Goal: Ask a question

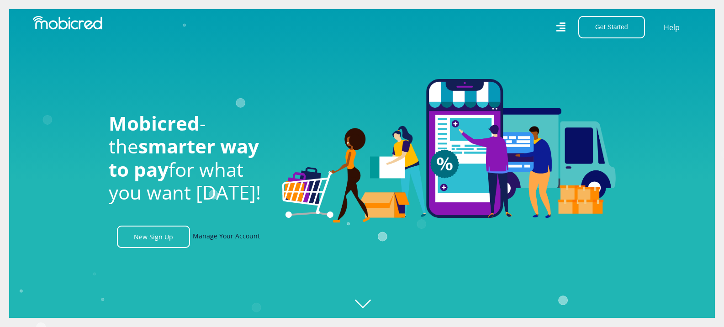
click at [232, 242] on link "Manage Your Account" at bounding box center [226, 237] width 67 height 22
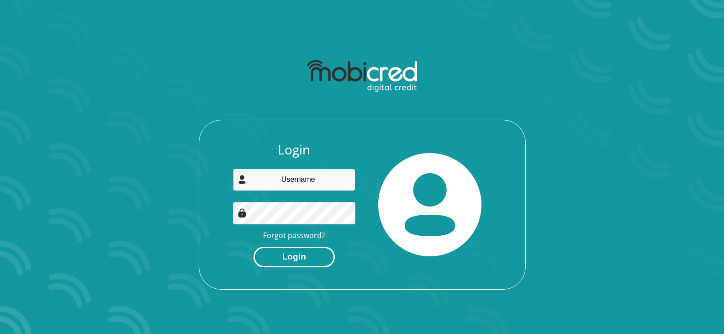
type input "[PERSON_NAME][EMAIL_ADDRESS][DOMAIN_NAME]"
click at [282, 260] on button "Login" at bounding box center [294, 257] width 81 height 21
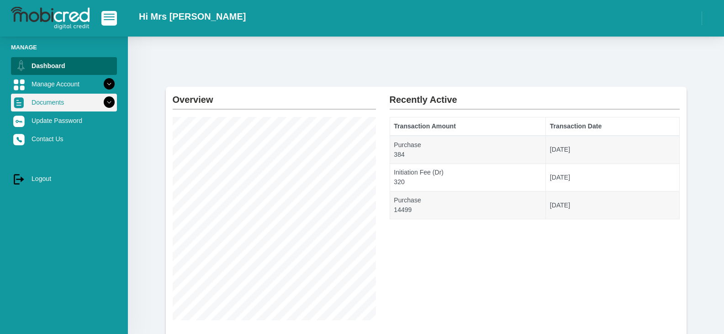
click at [101, 101] on icon at bounding box center [109, 103] width 16 height 16
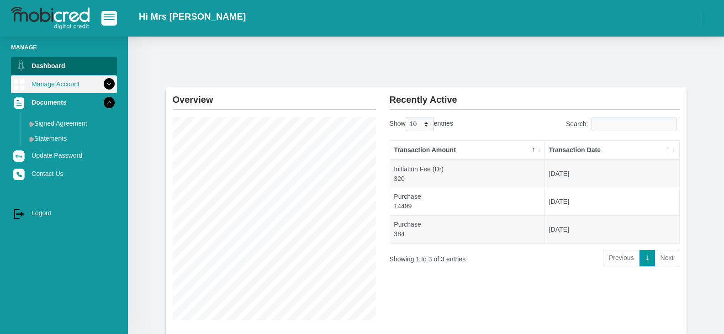
click at [70, 89] on link "Manage Account" at bounding box center [64, 83] width 106 height 17
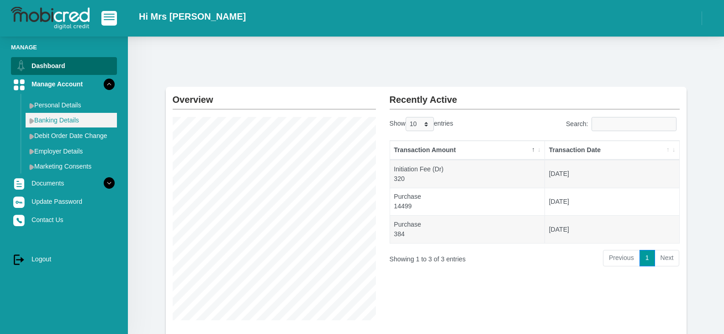
click at [67, 123] on link "Banking Details" at bounding box center [71, 120] width 91 height 15
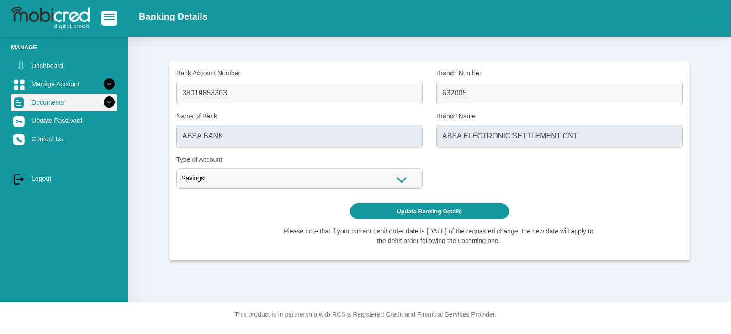
click at [104, 102] on icon at bounding box center [109, 103] width 16 height 16
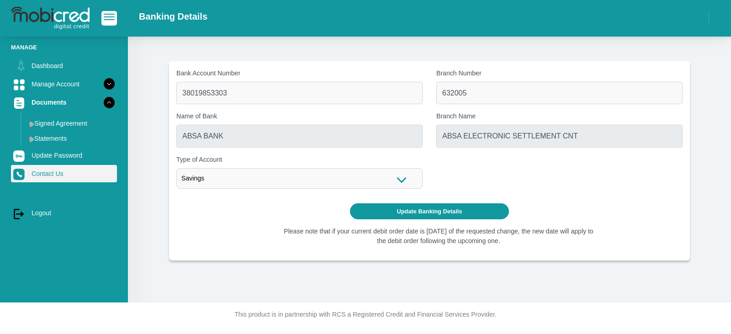
click at [58, 174] on link "Contact Us" at bounding box center [64, 173] width 106 height 17
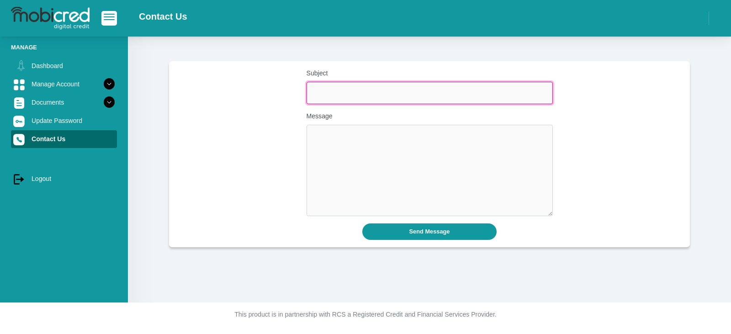
click at [368, 94] on input "Subject" at bounding box center [430, 93] width 246 height 22
type input "Banking Details"
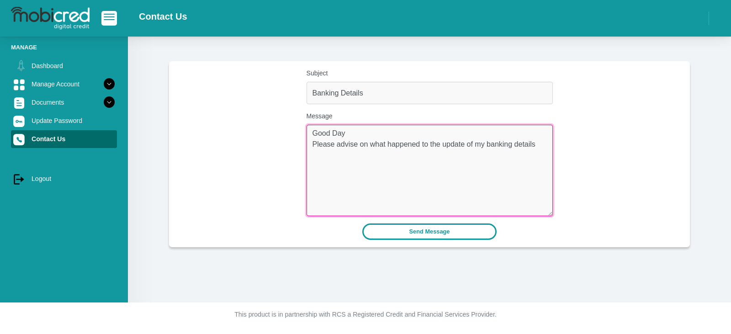
type textarea "Good Day Please advise on what happened to the update of my banking details"
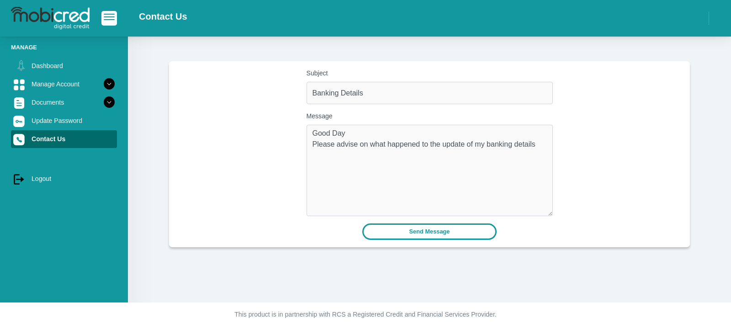
click at [408, 234] on button "Send Message" at bounding box center [429, 231] width 135 height 16
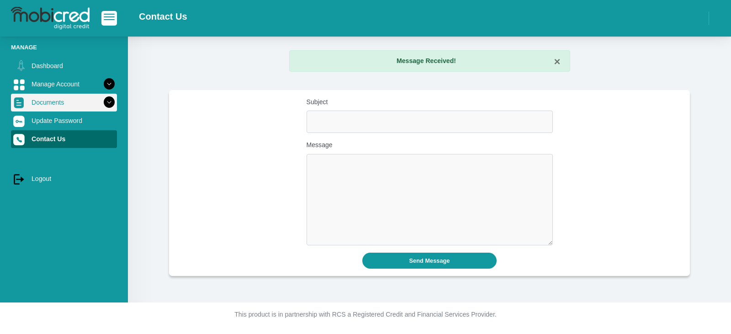
click at [104, 103] on icon at bounding box center [109, 103] width 16 height 16
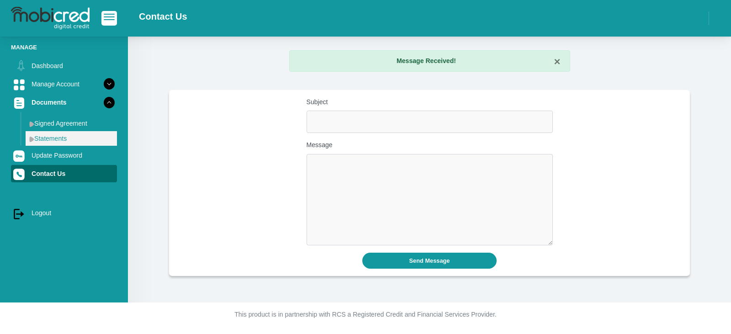
click at [59, 135] on link "Statements" at bounding box center [71, 138] width 91 height 15
